Goal: Entertainment & Leisure: Consume media (video, audio)

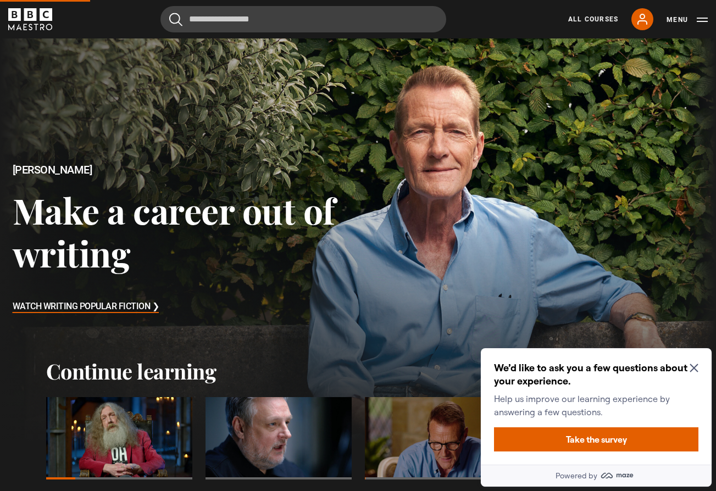
click at [107, 440] on div at bounding box center [119, 438] width 146 height 82
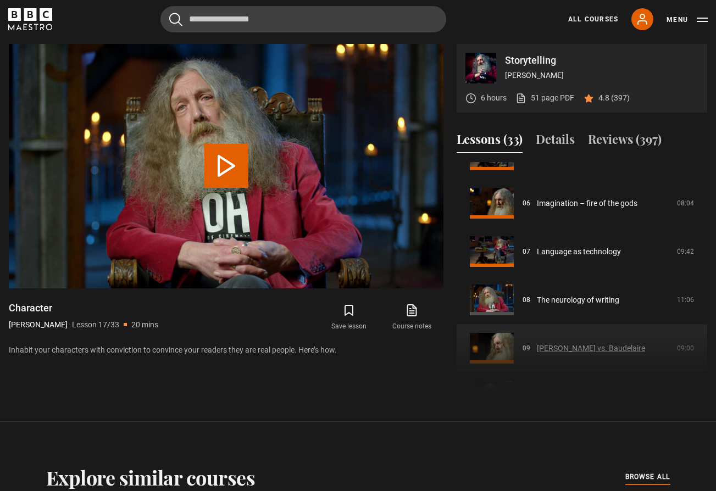
scroll to position [272, 0]
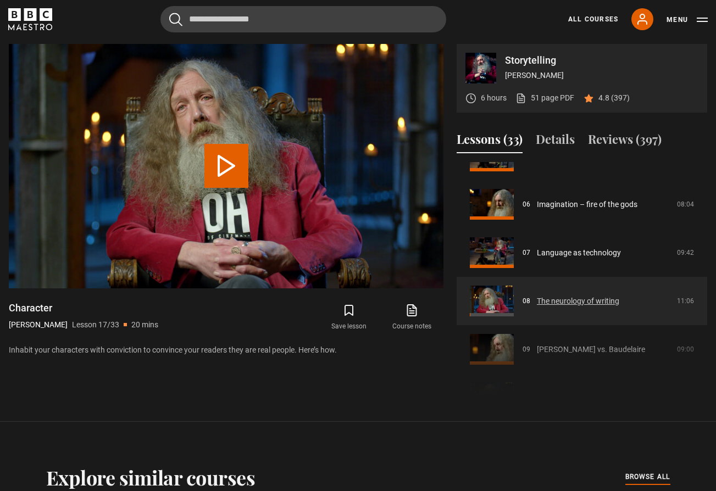
click at [537, 297] on link "The neurology of writing" at bounding box center [578, 302] width 82 height 12
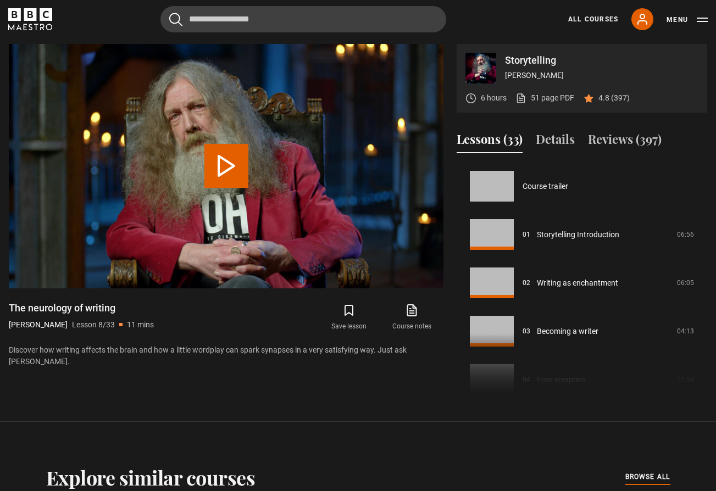
scroll to position [339, 0]
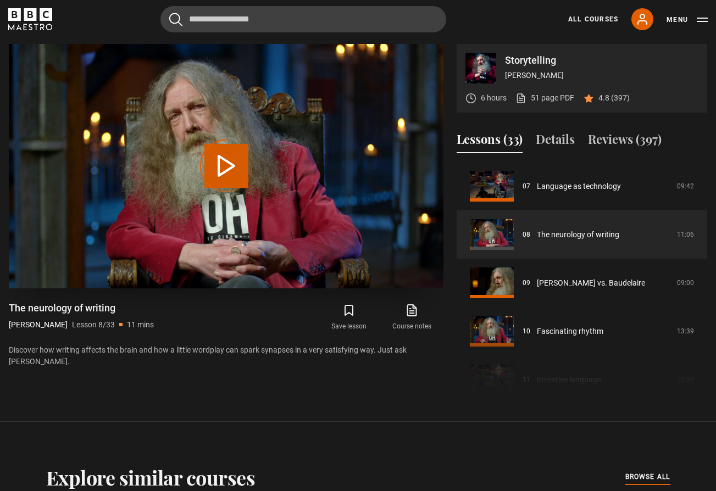
click at [234, 165] on button "Play Lesson The neurology of writing" at bounding box center [226, 166] width 44 height 44
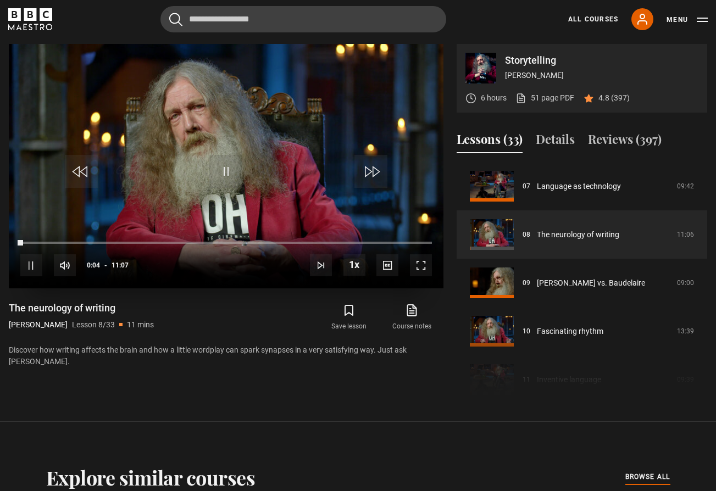
click at [419, 265] on span "Video Player" at bounding box center [421, 266] width 22 height 22
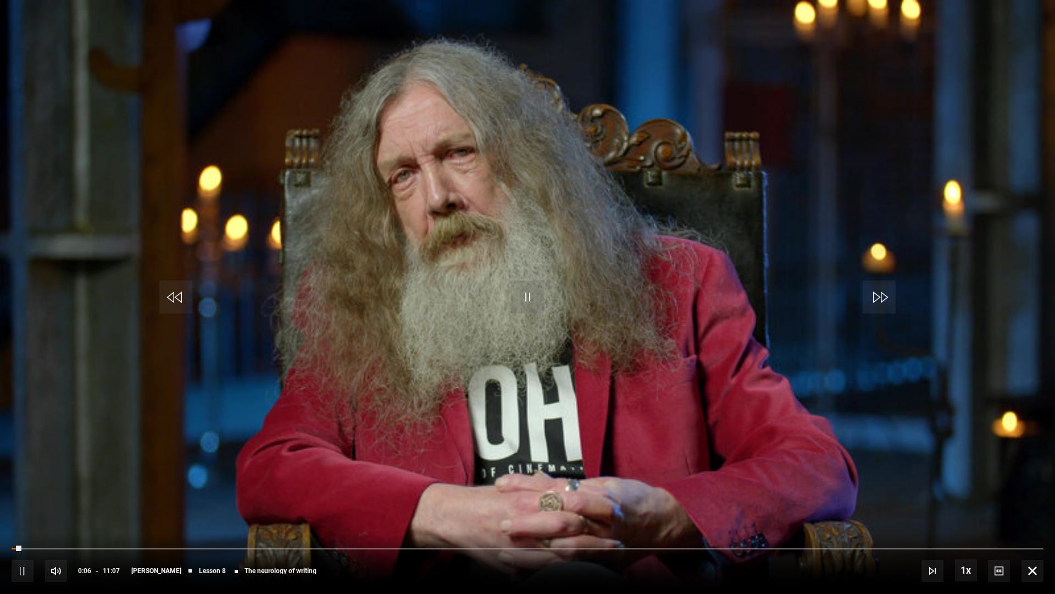
click at [519, 296] on span "Video Player" at bounding box center [527, 296] width 33 height 33
drag, startPoint x: 20, startPoint y: 547, endPoint x: 2, endPoint y: 548, distance: 17.6
click at [2, 491] on div "10s Skip Back 10 seconds Play 10s Skip Forward 10 seconds Loaded : 2.36% 00:00 …" at bounding box center [527, 563] width 1055 height 61
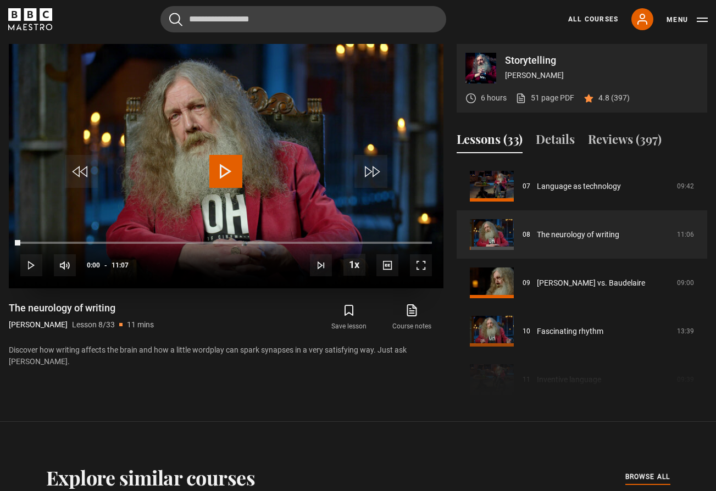
click at [425, 264] on span "Video Player" at bounding box center [421, 266] width 22 height 22
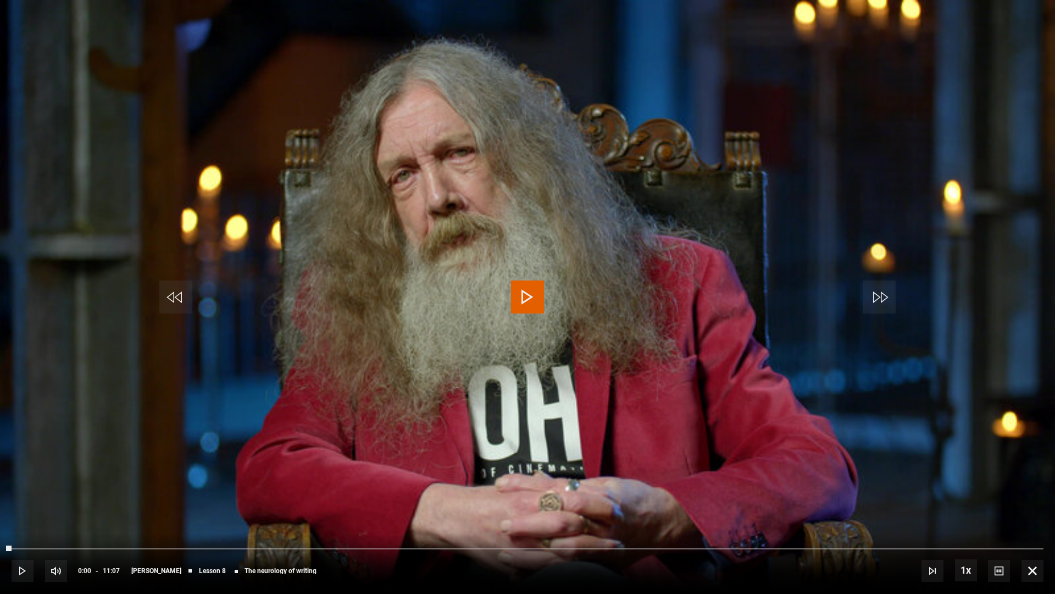
click at [526, 288] on span "Video Player" at bounding box center [527, 296] width 33 height 33
drag, startPoint x: 12, startPoint y: 548, endPoint x: 0, endPoint y: 546, distance: 11.8
click at [0, 491] on div "10s Skip Back 10 seconds Play 10s Skip Forward 10 seconds Loaded : 8.23% 00:00 …" at bounding box center [527, 563] width 1055 height 61
click at [524, 284] on span "Video Player" at bounding box center [527, 296] width 33 height 33
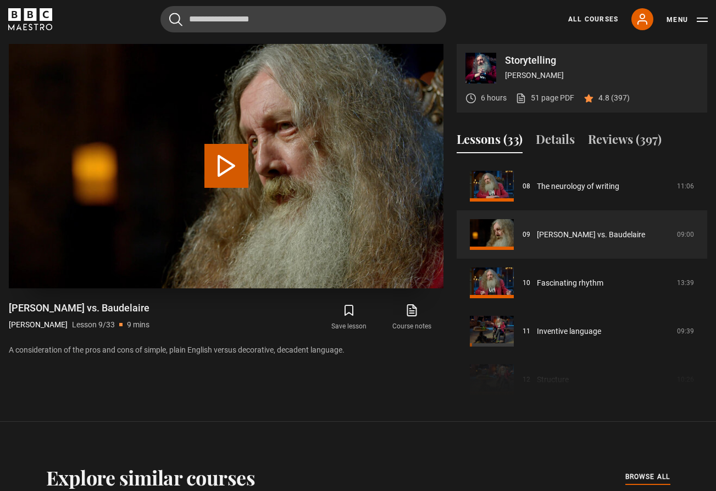
click at [234, 176] on button "Play Lesson [PERSON_NAME] vs. Baudelaire" at bounding box center [226, 166] width 44 height 44
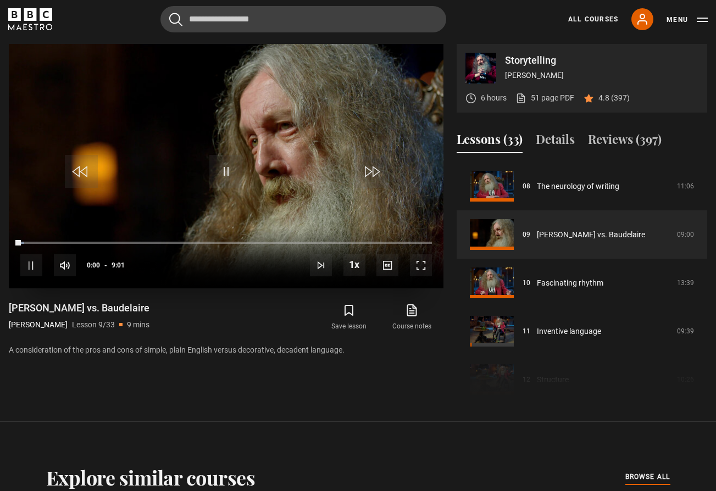
click at [424, 269] on span "Video Player" at bounding box center [421, 266] width 22 height 22
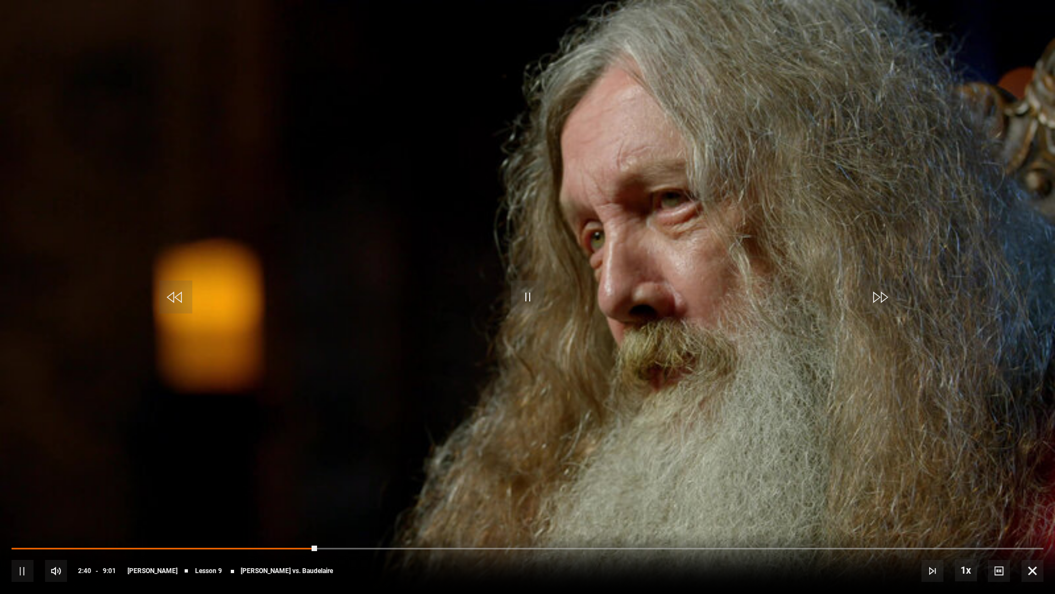
click at [716, 491] on span "Video Player" at bounding box center [1033, 571] width 22 height 22
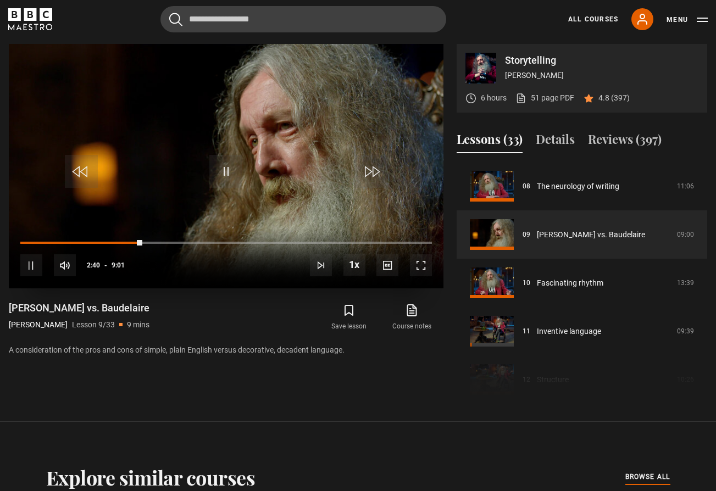
click at [225, 168] on span "Video Player" at bounding box center [225, 171] width 33 height 33
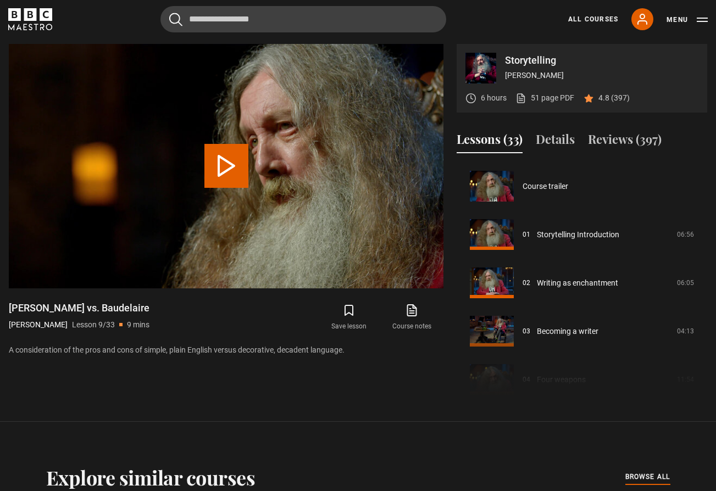
scroll to position [387, 0]
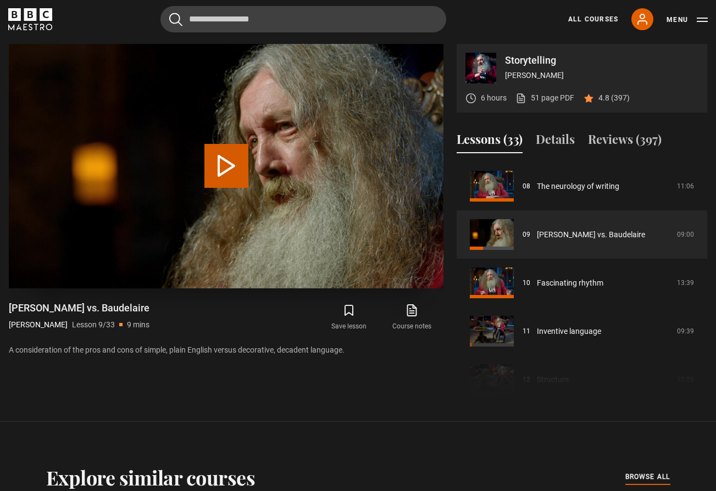
click at [230, 162] on button "Play Lesson [PERSON_NAME] vs. Baudelaire" at bounding box center [226, 166] width 44 height 44
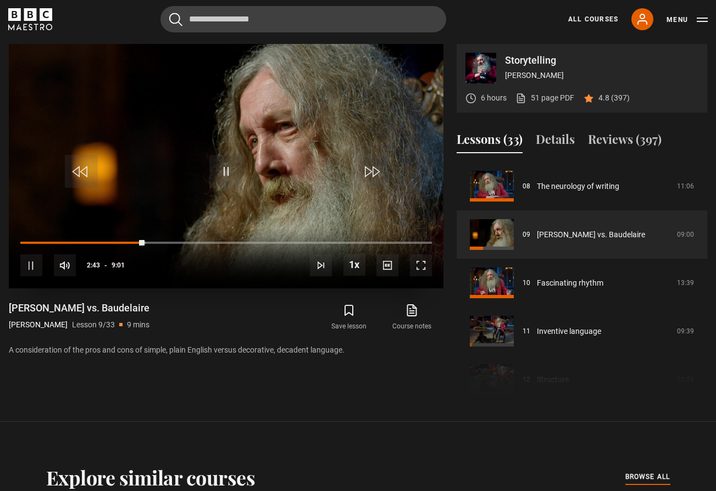
click at [421, 269] on span "Video Player" at bounding box center [421, 266] width 22 height 22
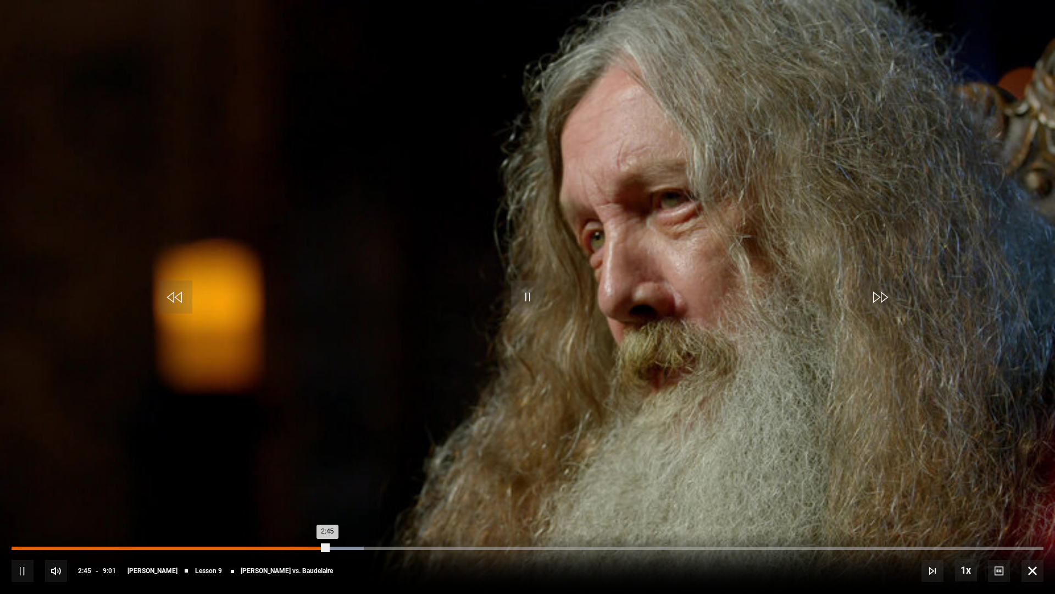
click at [309, 491] on div "2:35" at bounding box center [310, 547] width 2 height 3
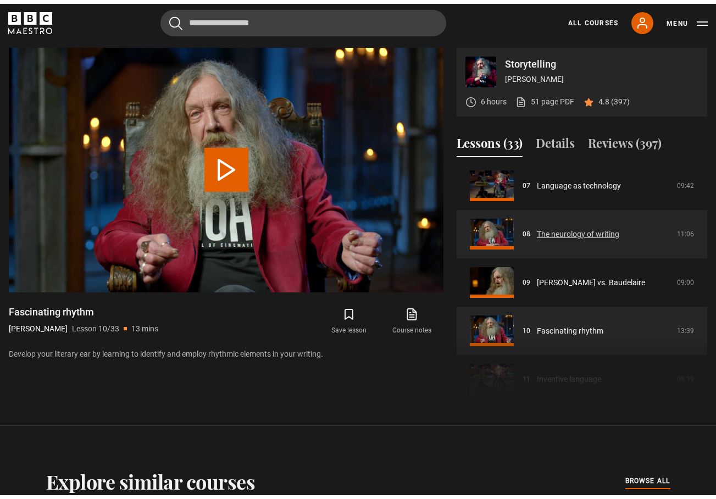
scroll to position [341, 0]
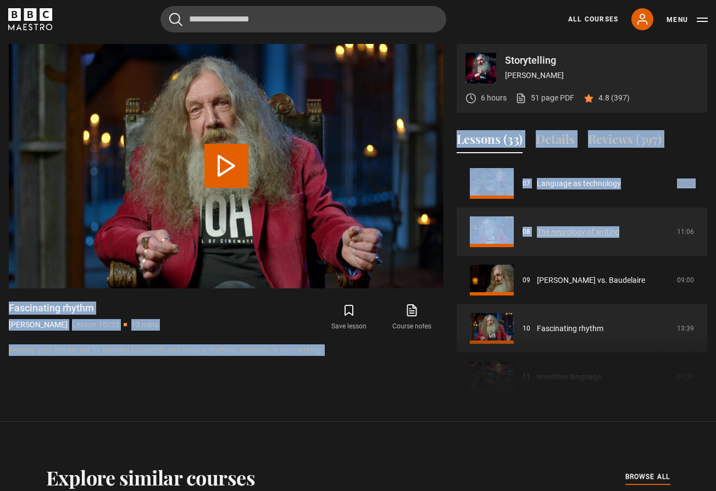
drag, startPoint x: 449, startPoint y: 228, endPoint x: 500, endPoint y: 254, distance: 57.0
click at [500, 254] on div "Storytelling Alan Moore 6 hours 51 page PDF (opens in new tab) 4.8 (397) Video …" at bounding box center [358, 222] width 699 height 356
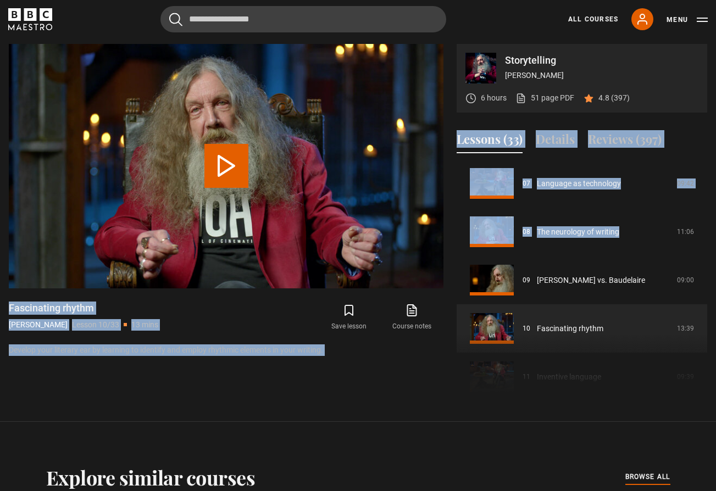
click at [410, 390] on div "Video Player is loading. Play Lesson Fascinating rhythm 10s Skip Back 10 second…" at bounding box center [226, 222] width 435 height 356
